Goal: Check status

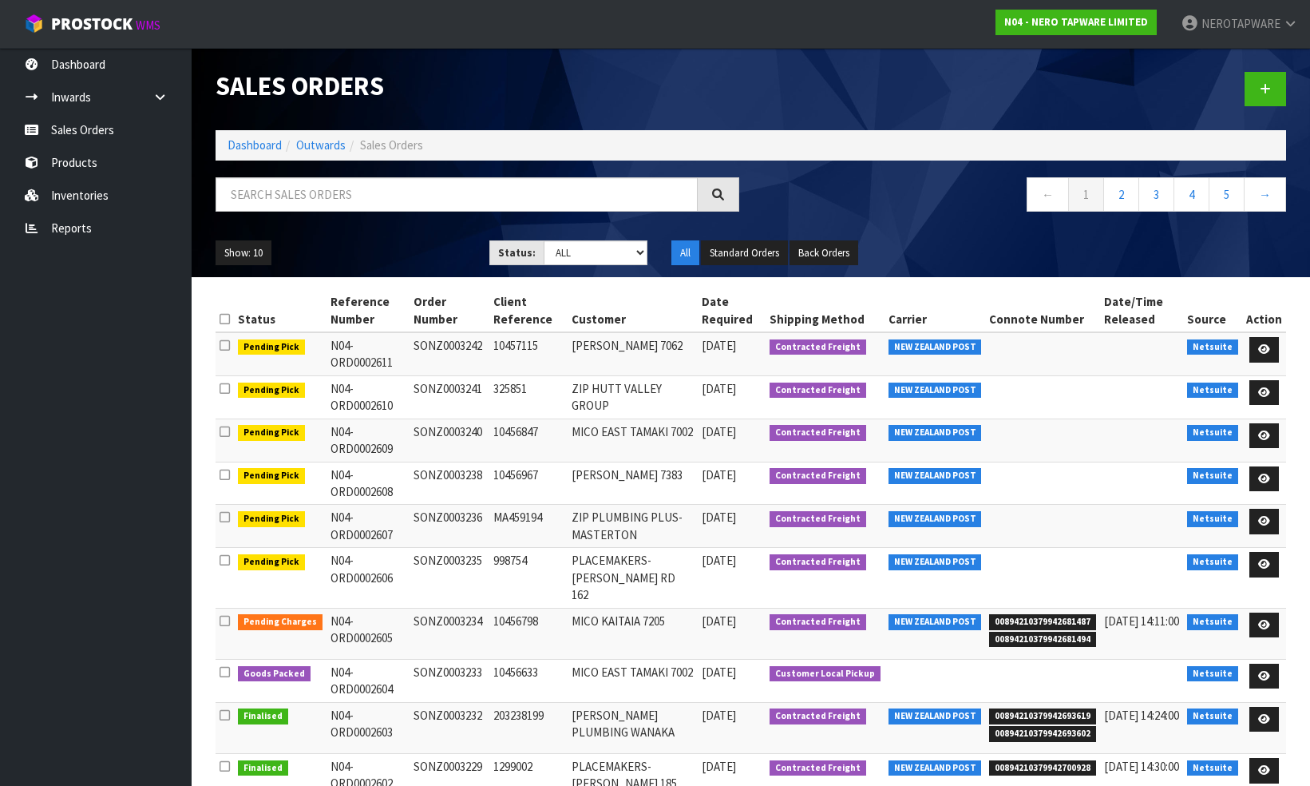
scroll to position [61, 0]
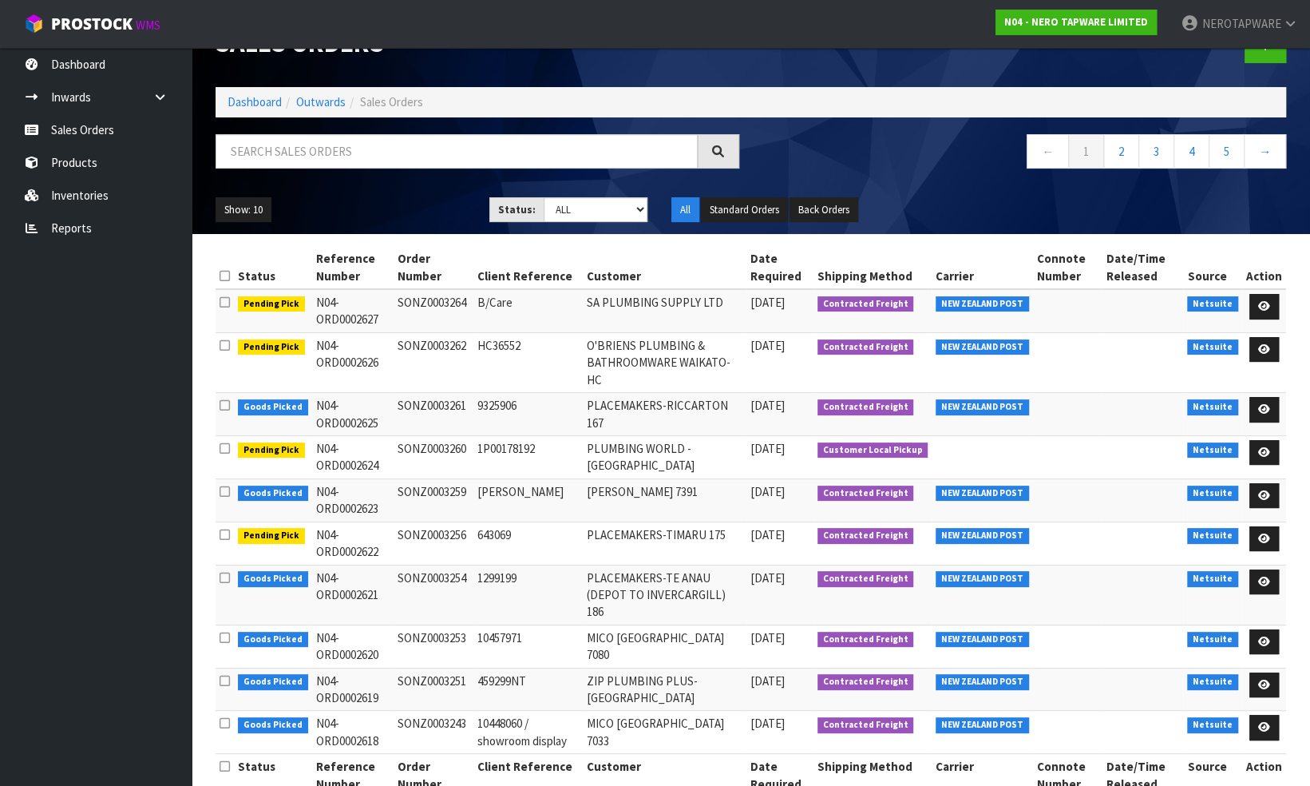
scroll to position [44, 0]
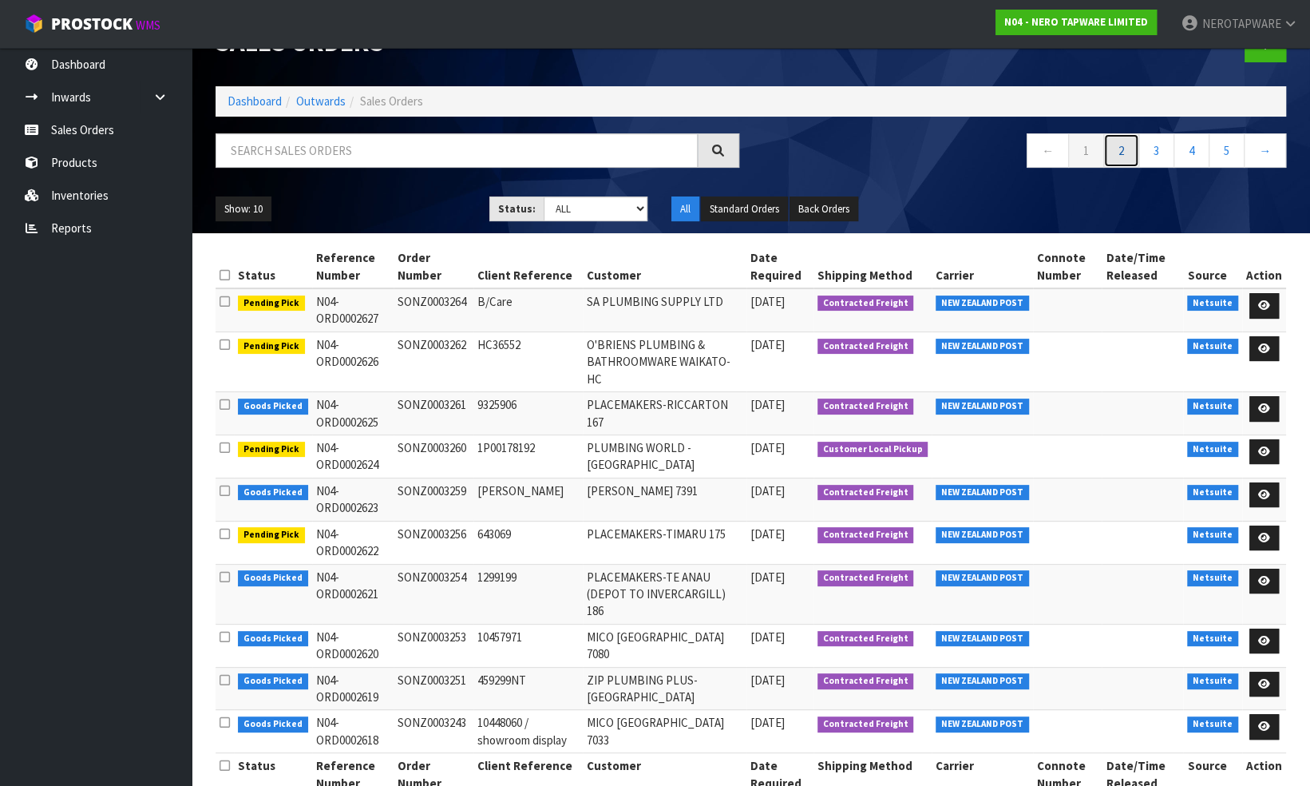
click at [1121, 148] on link "2" at bounding box center [1121, 150] width 36 height 34
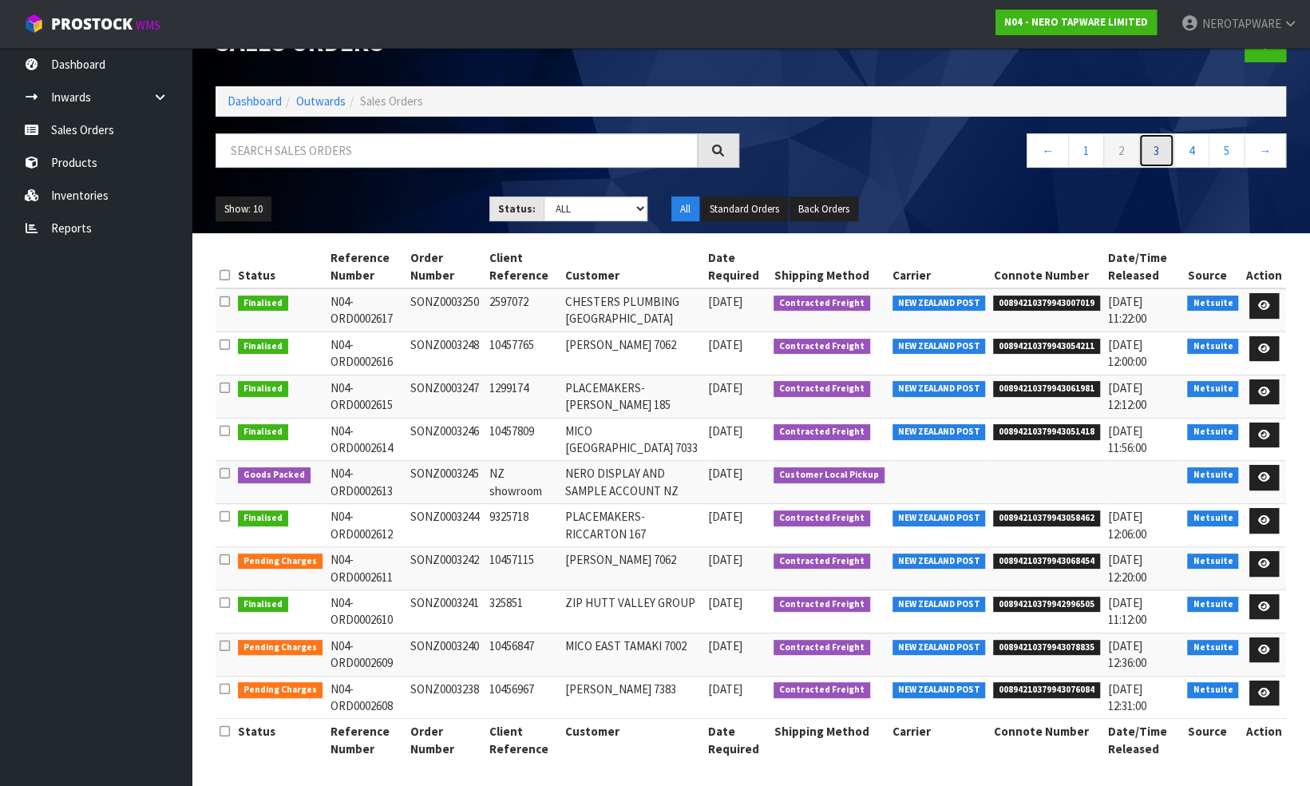
click at [1154, 148] on link "3" at bounding box center [1156, 150] width 36 height 34
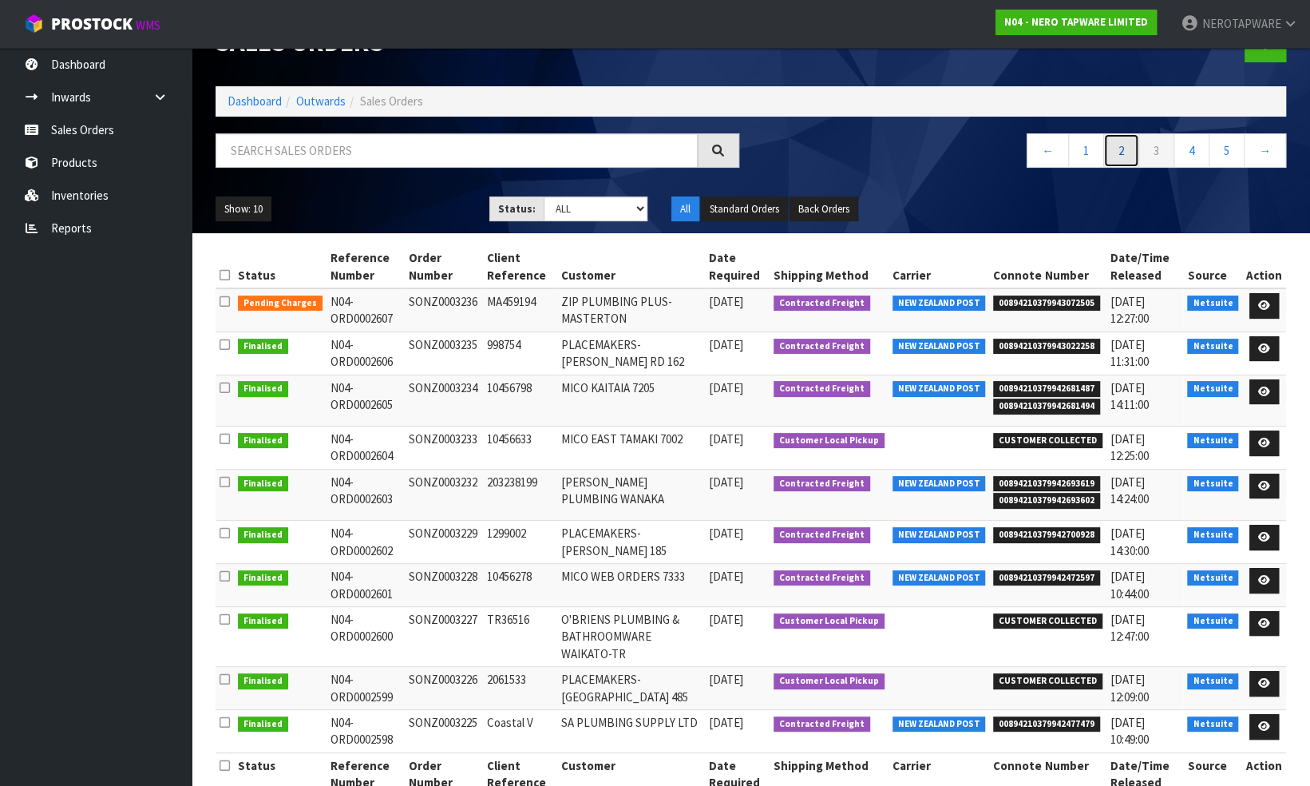
click at [1126, 153] on link "2" at bounding box center [1121, 150] width 36 height 34
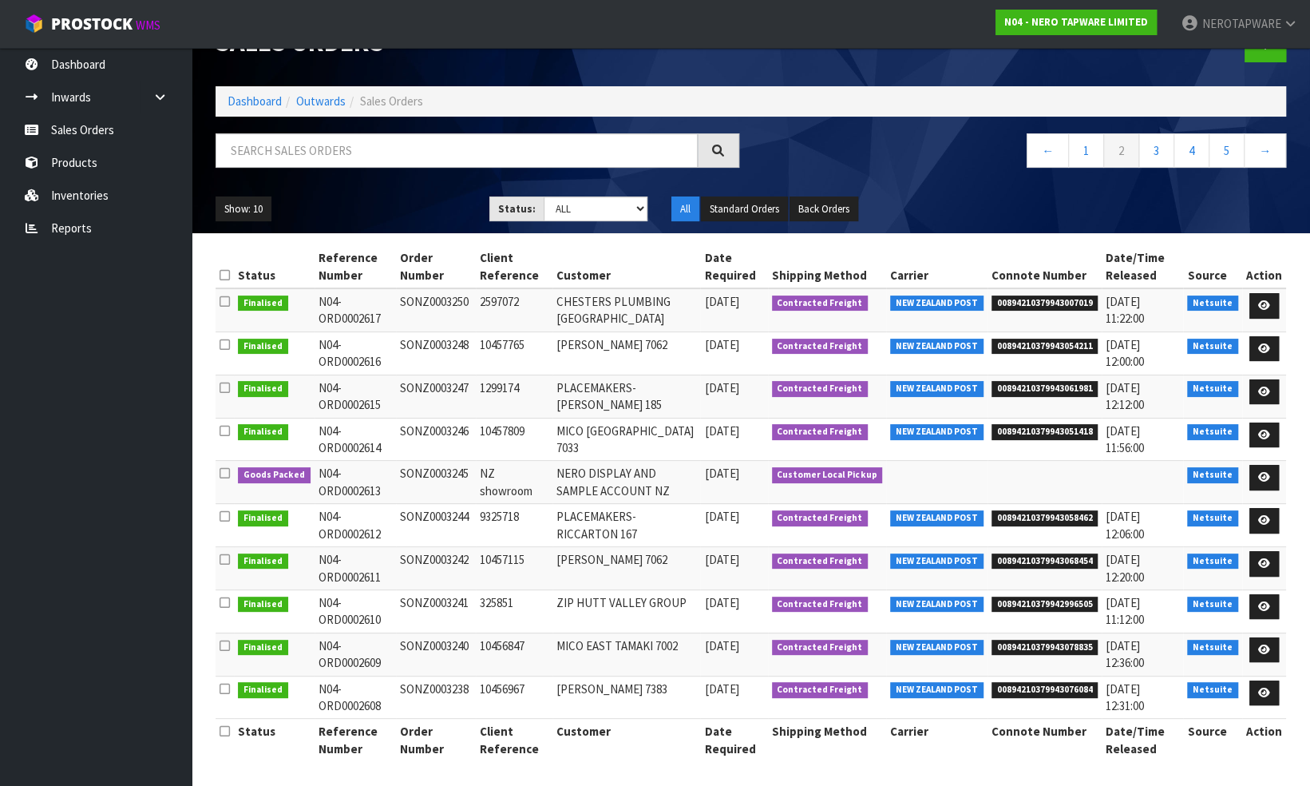
click at [439, 682] on td "SONZ0003238" at bounding box center [436, 696] width 80 height 43
copy td "SONZ0003238"
click at [436, 688] on td "SONZ0003238" at bounding box center [436, 696] width 80 height 43
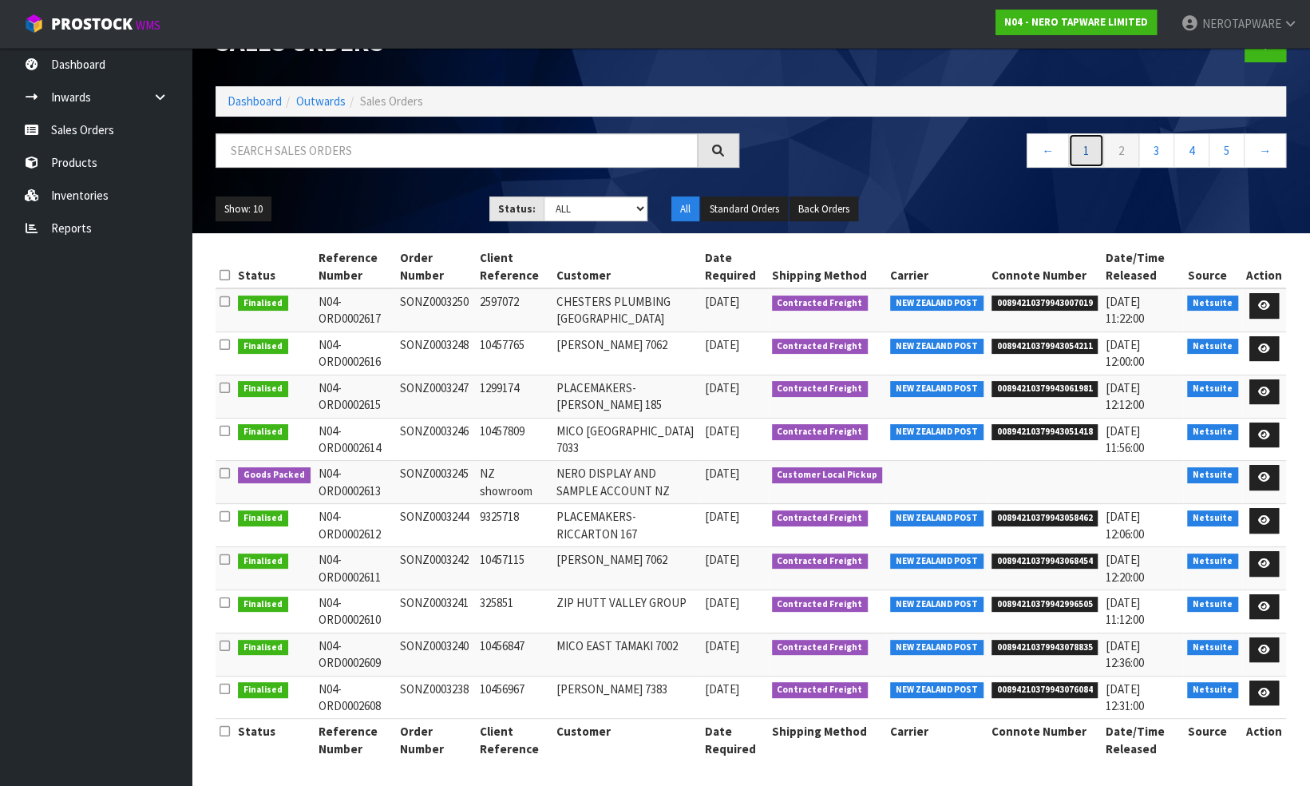
click at [1087, 148] on link "1" at bounding box center [1086, 150] width 36 height 34
